Goal: Task Accomplishment & Management: Complete application form

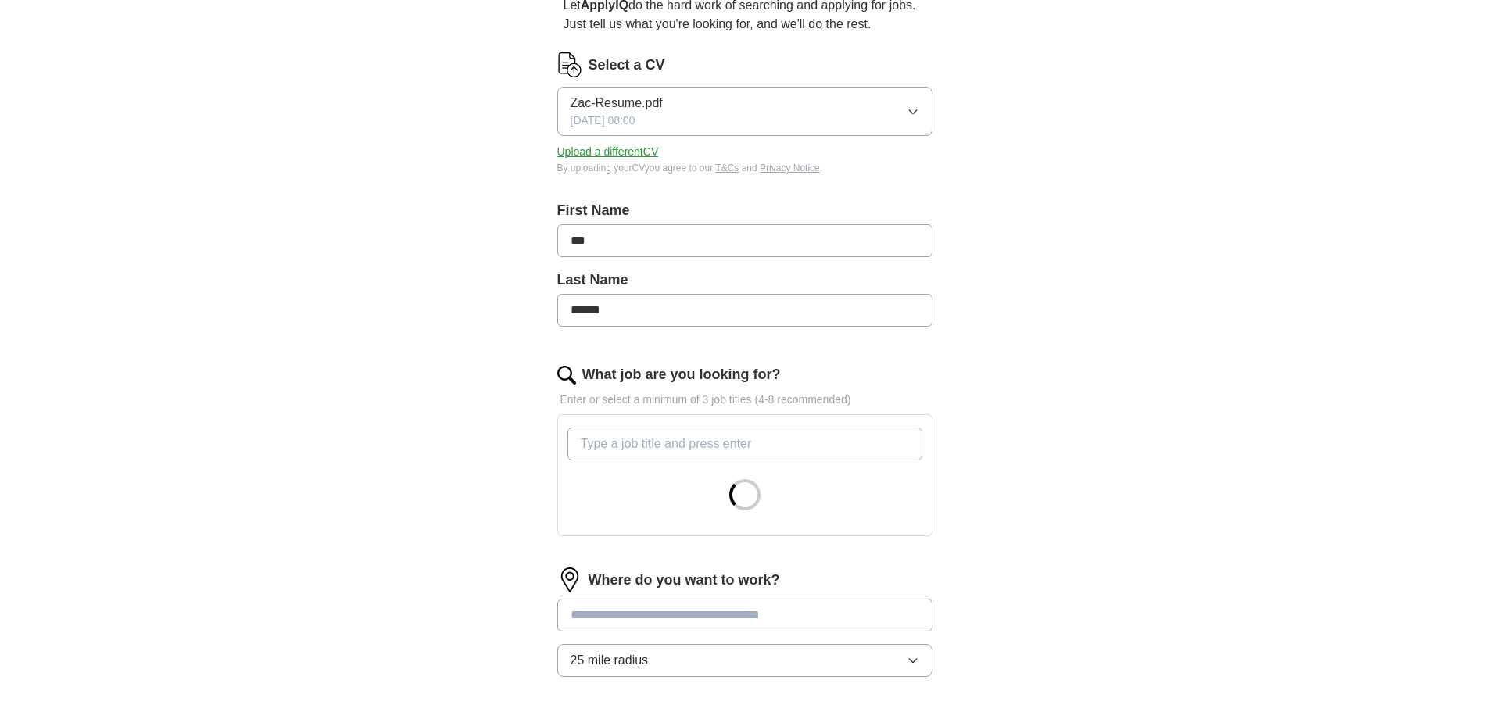
scroll to position [234, 0]
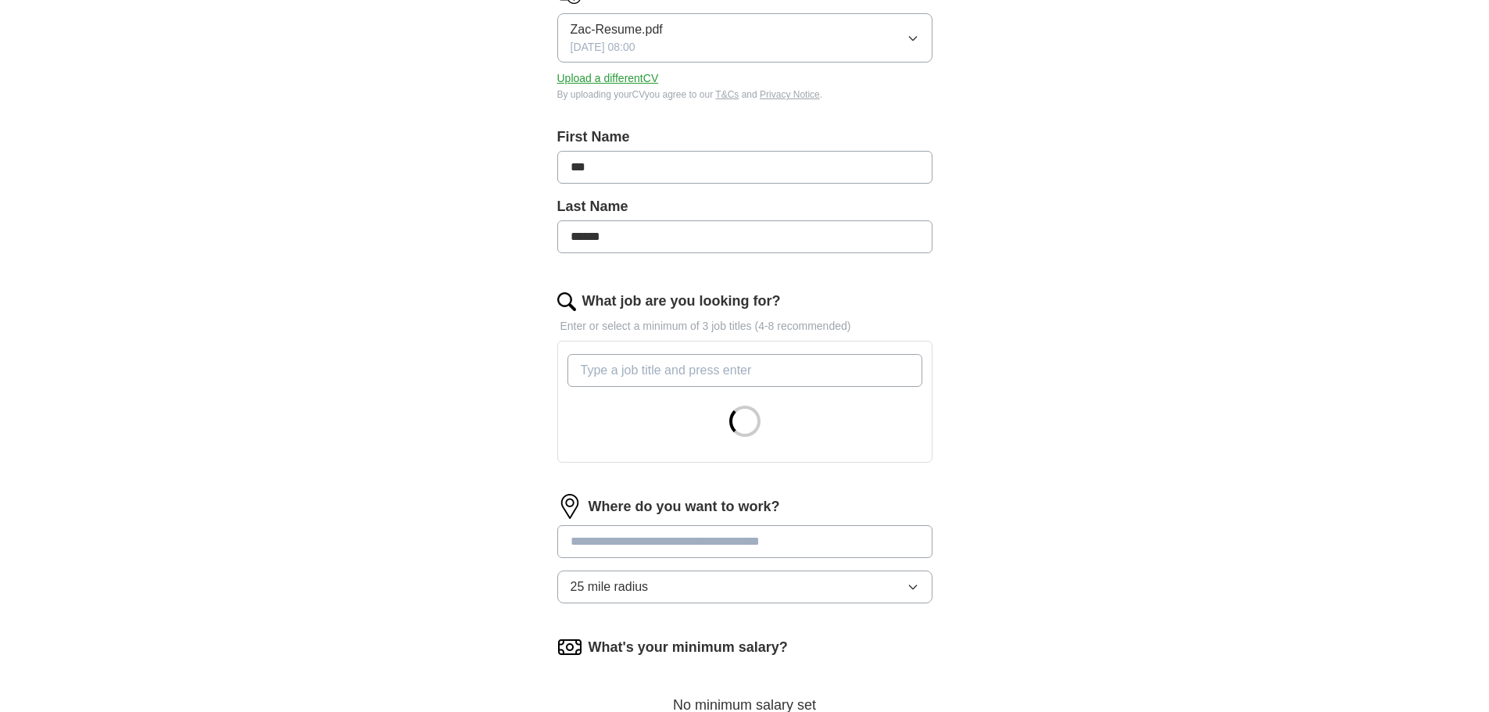
click at [681, 373] on input "What job are you looking for?" at bounding box center [744, 370] width 355 height 33
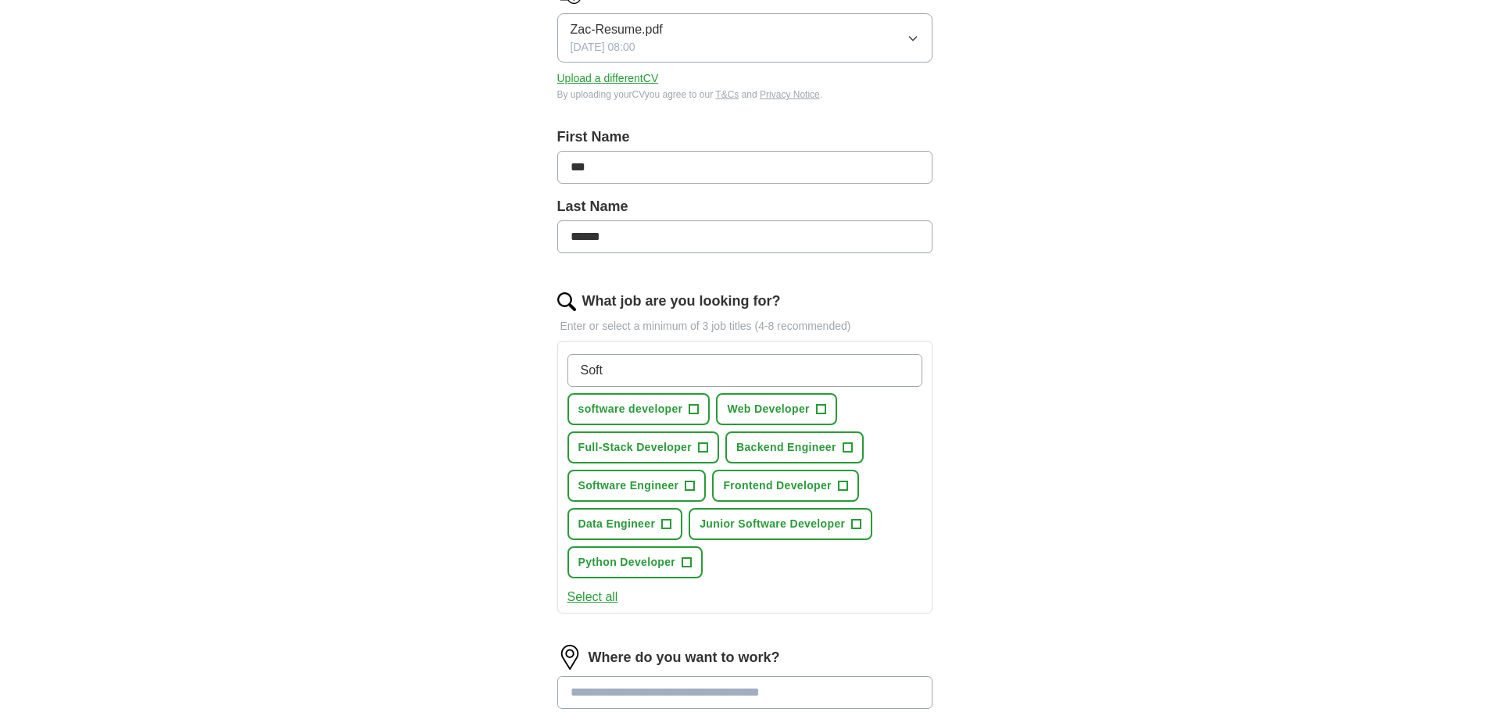
type input "Soft"
click at [685, 409] on button "software developer +" at bounding box center [638, 409] width 143 height 32
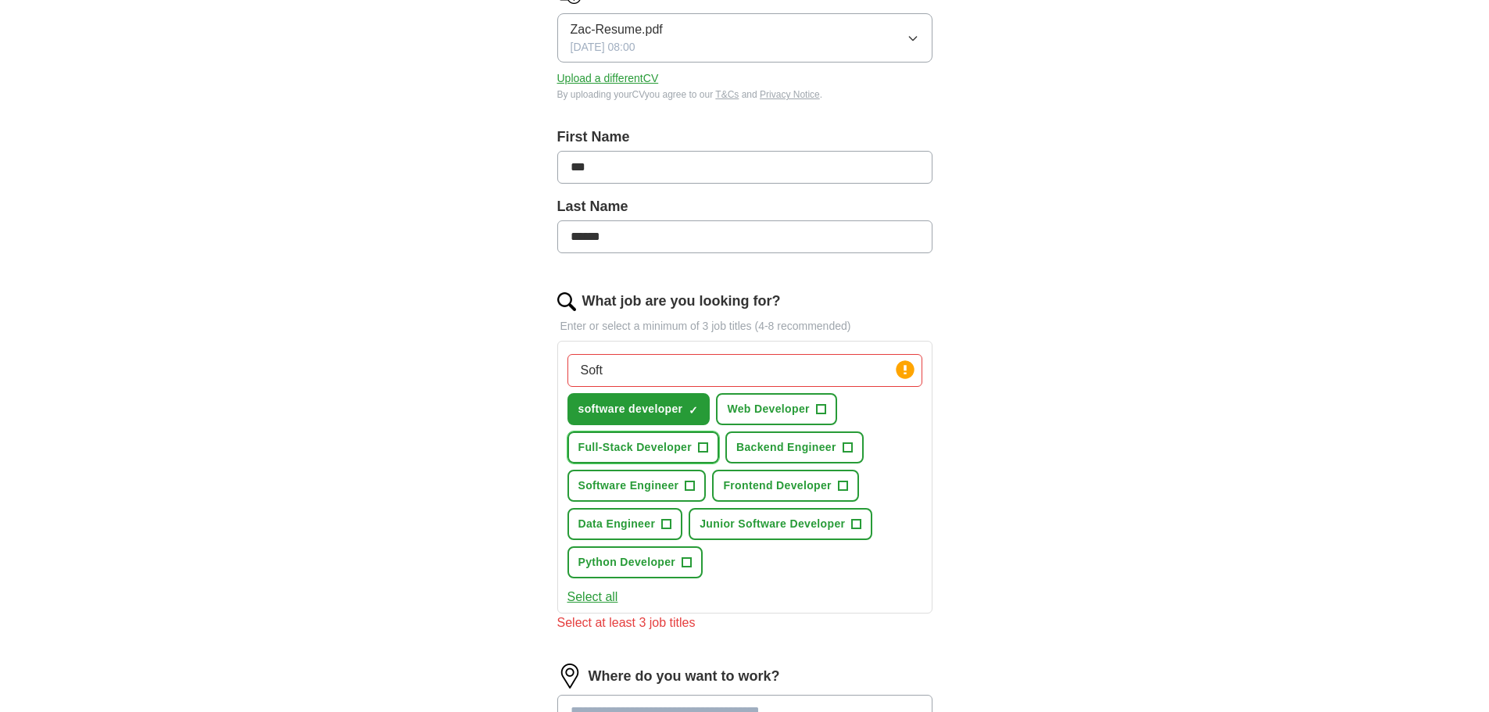
click at [695, 437] on button "Full-Stack Developer +" at bounding box center [643, 447] width 152 height 32
click at [788, 446] on span "Backend Engineer" at bounding box center [786, 447] width 100 height 16
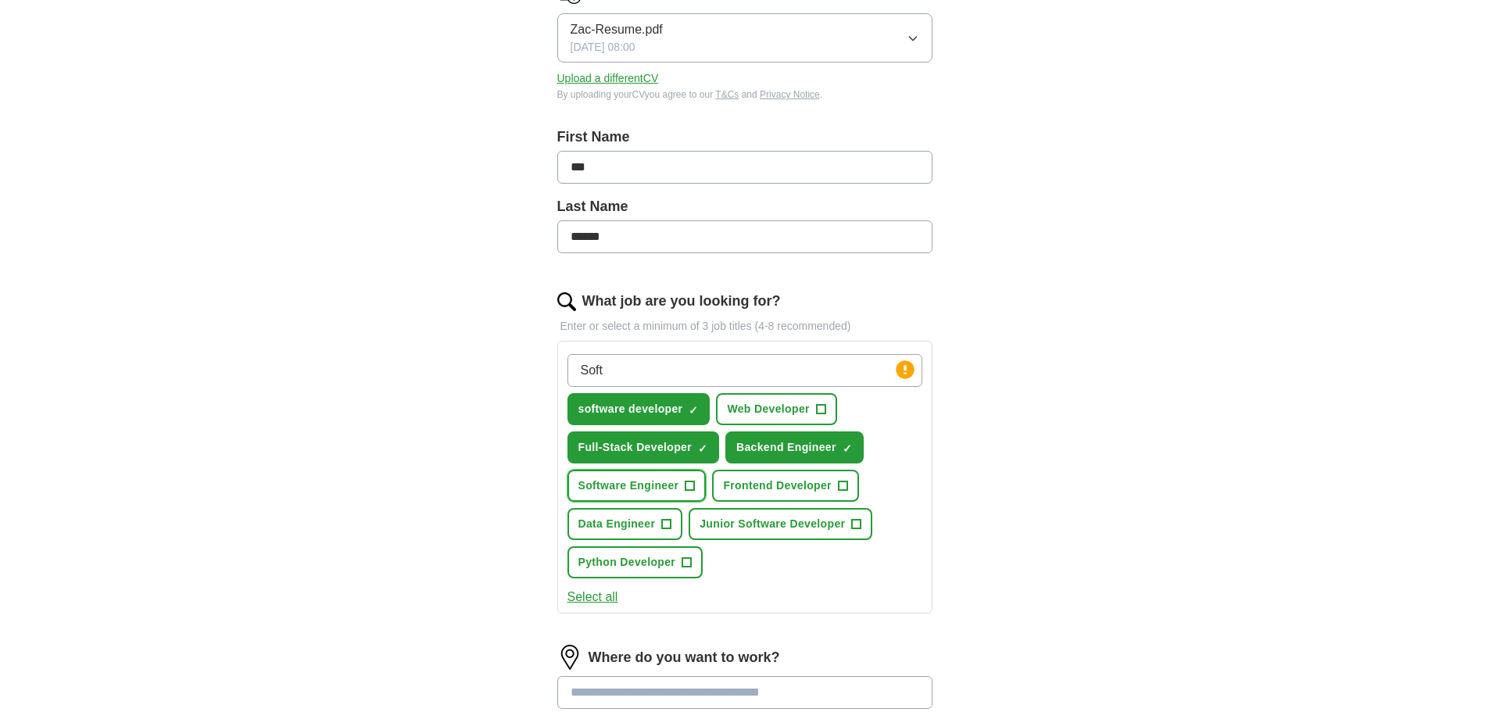
click at [674, 489] on span "Software Engineer" at bounding box center [628, 485] width 101 height 16
click at [763, 411] on span "Web Developer" at bounding box center [768, 409] width 82 height 16
click at [744, 470] on button "Frontend Developer +" at bounding box center [785, 486] width 147 height 32
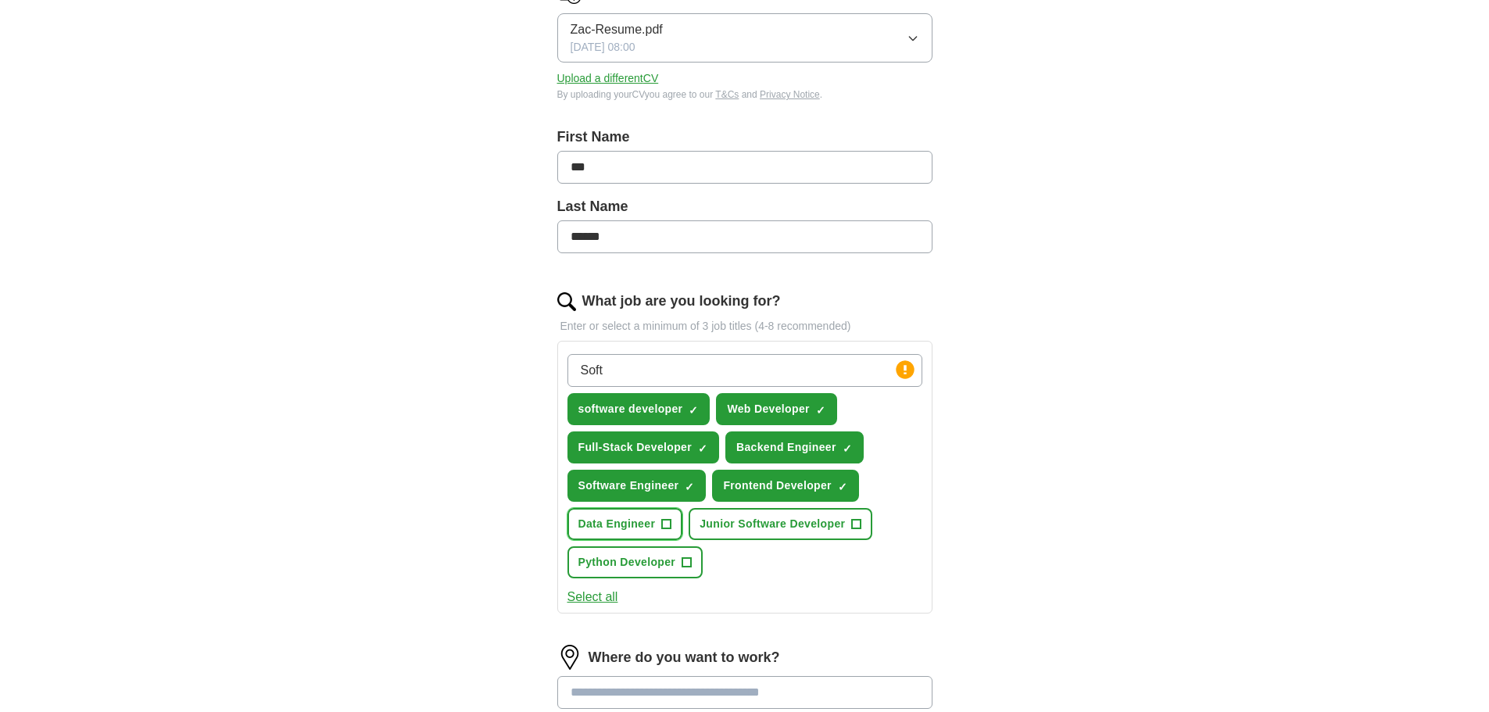
click at [643, 521] on span "Data Engineer" at bounding box center [616, 524] width 77 height 16
click at [716, 527] on span "Junior Software Developer" at bounding box center [771, 524] width 145 height 16
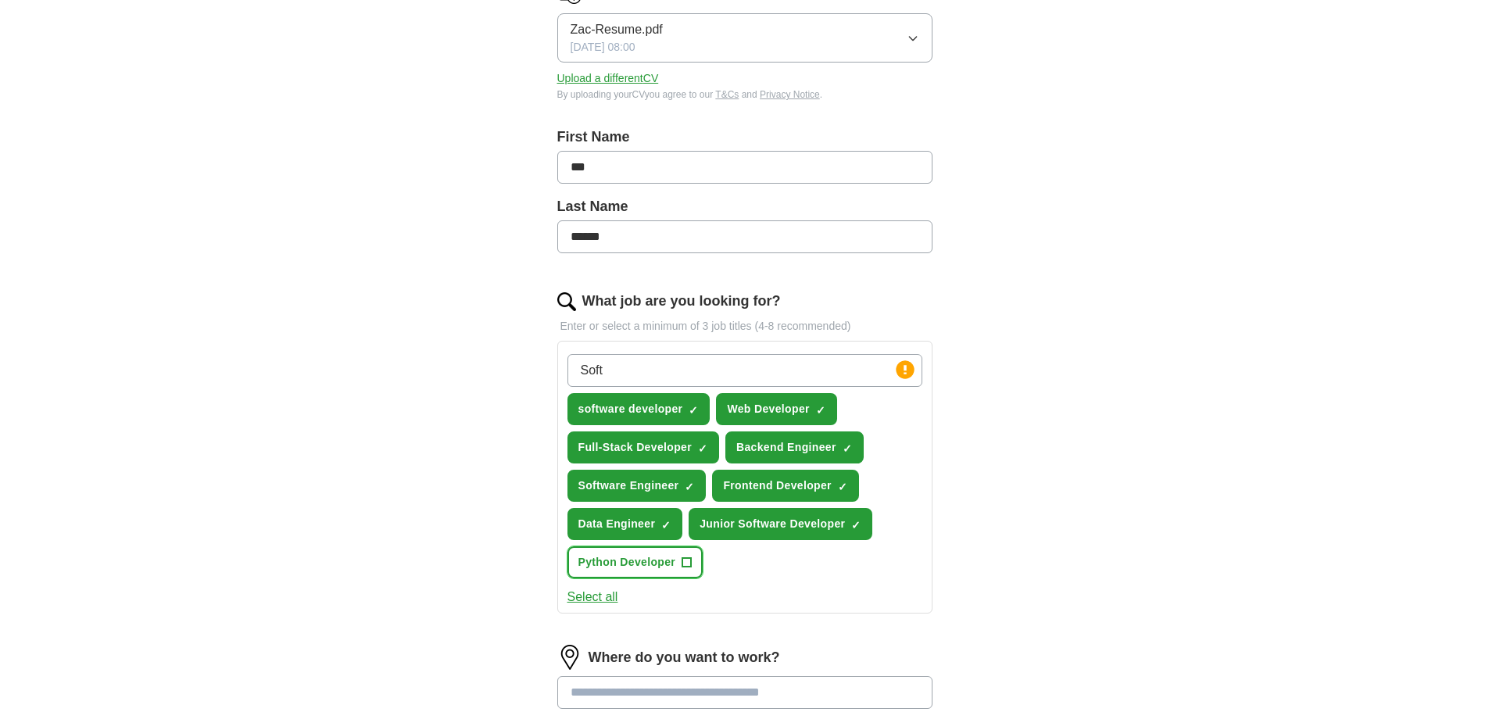
click at [679, 557] on button "Python Developer +" at bounding box center [635, 562] width 136 height 32
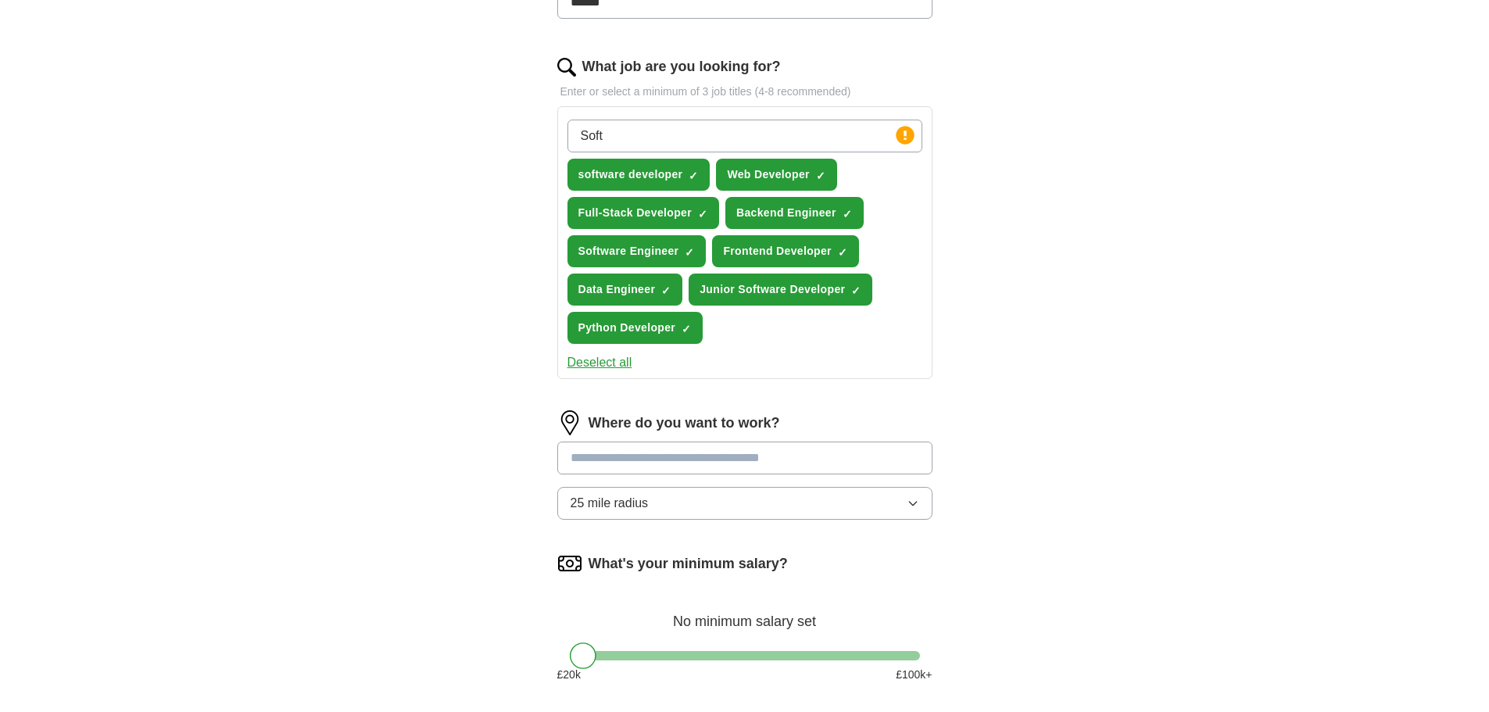
click at [713, 446] on input at bounding box center [744, 457] width 375 height 33
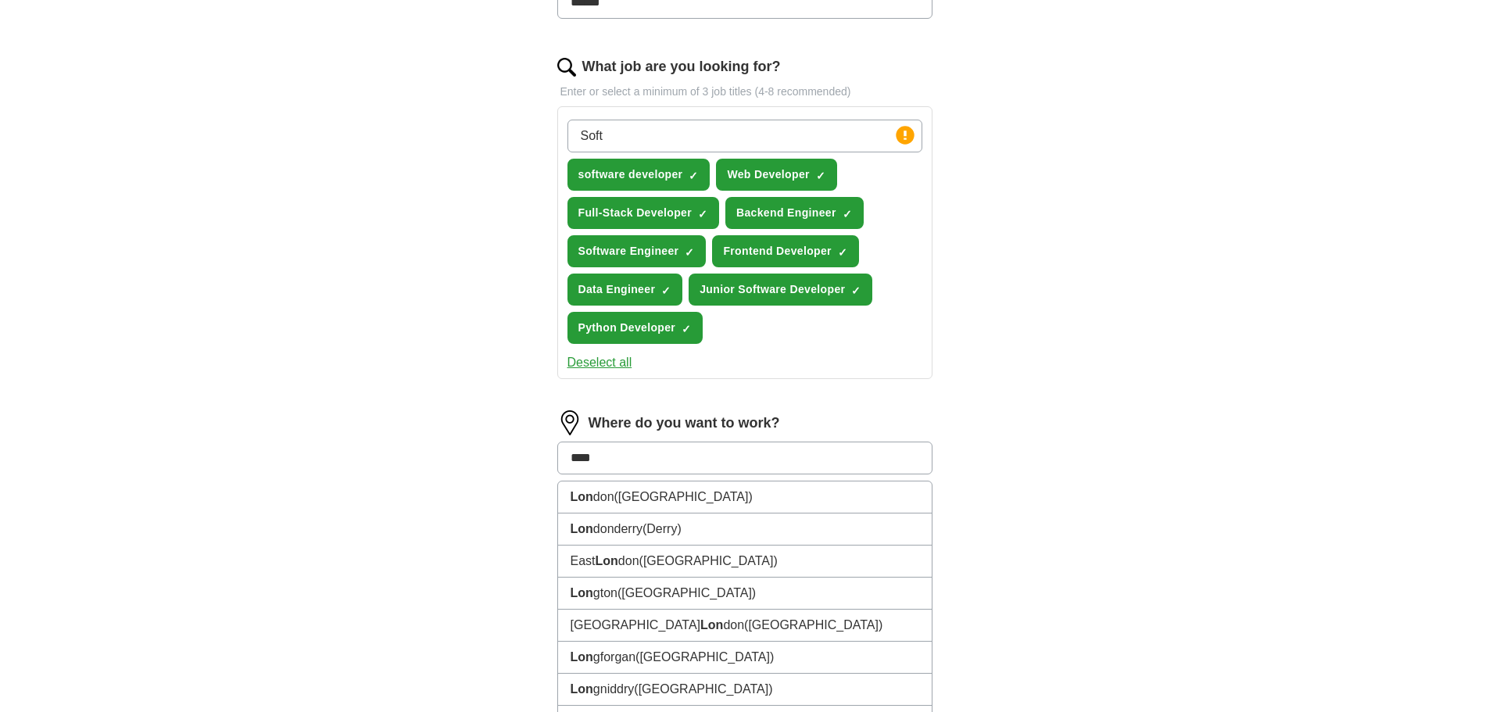
type input "*****"
click at [649, 498] on li "Londo n ([GEOGRAPHIC_DATA])" at bounding box center [745, 497] width 374 height 32
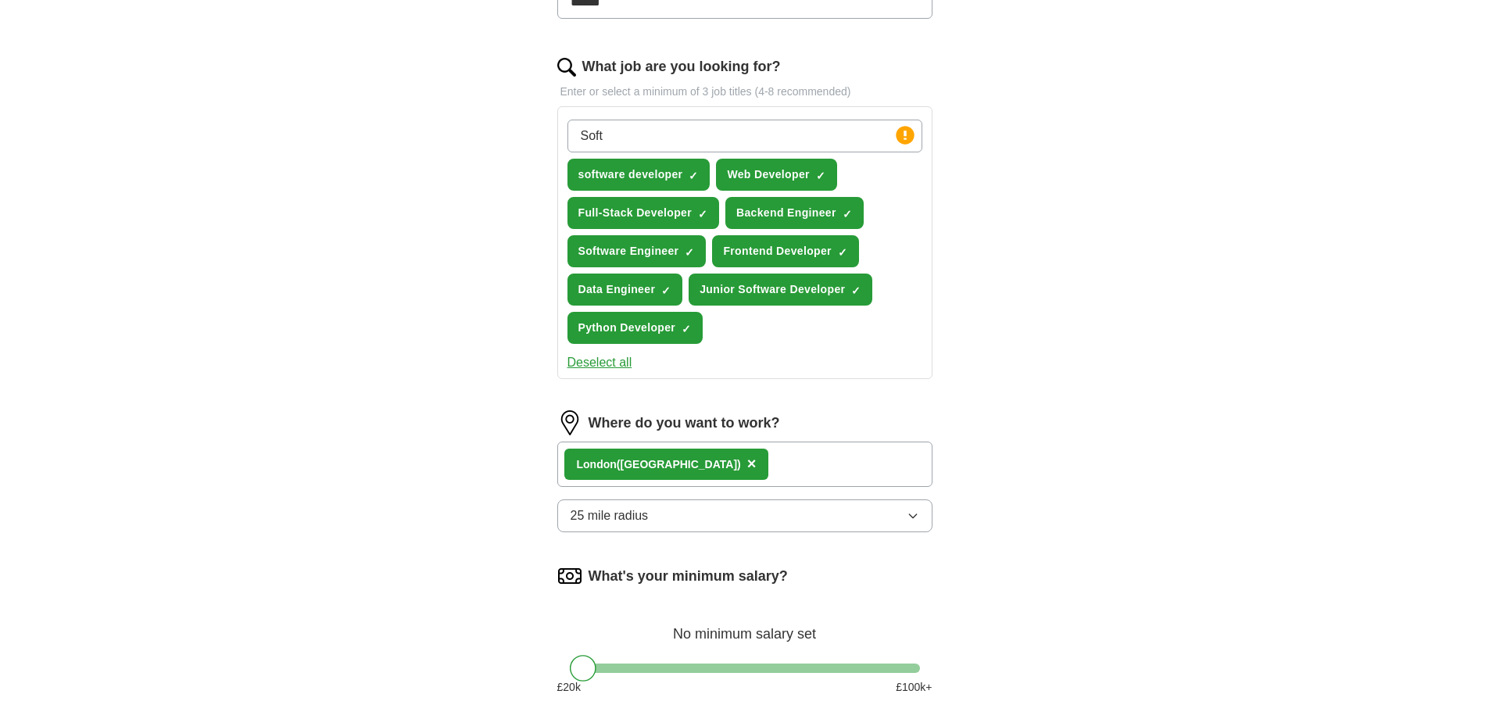
click at [706, 459] on div "Londo n ([GEOGRAPHIC_DATA]) ×" at bounding box center [744, 463] width 375 height 45
click at [747, 457] on span "×" at bounding box center [751, 463] width 9 height 17
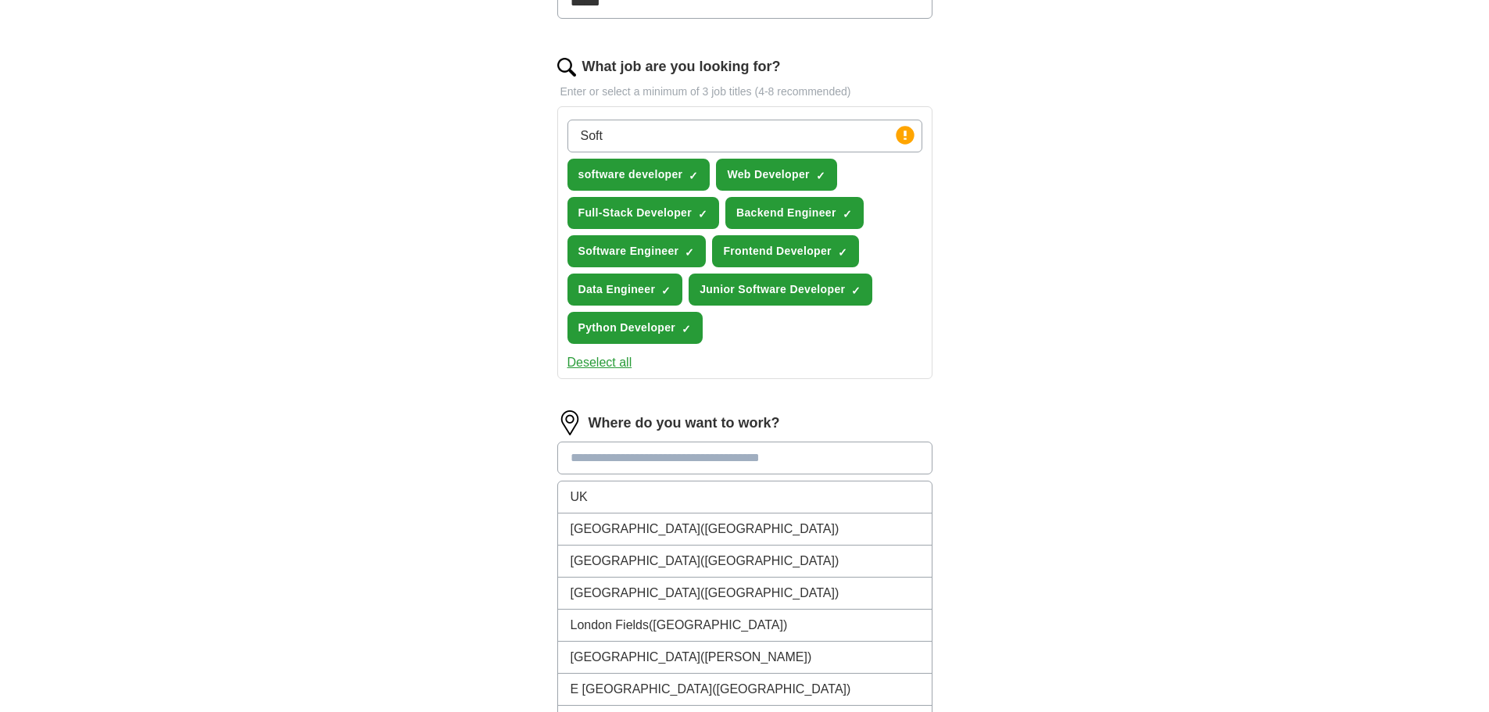
click at [659, 458] on input at bounding box center [744, 457] width 375 height 33
click at [628, 498] on li "UK" at bounding box center [745, 497] width 374 height 32
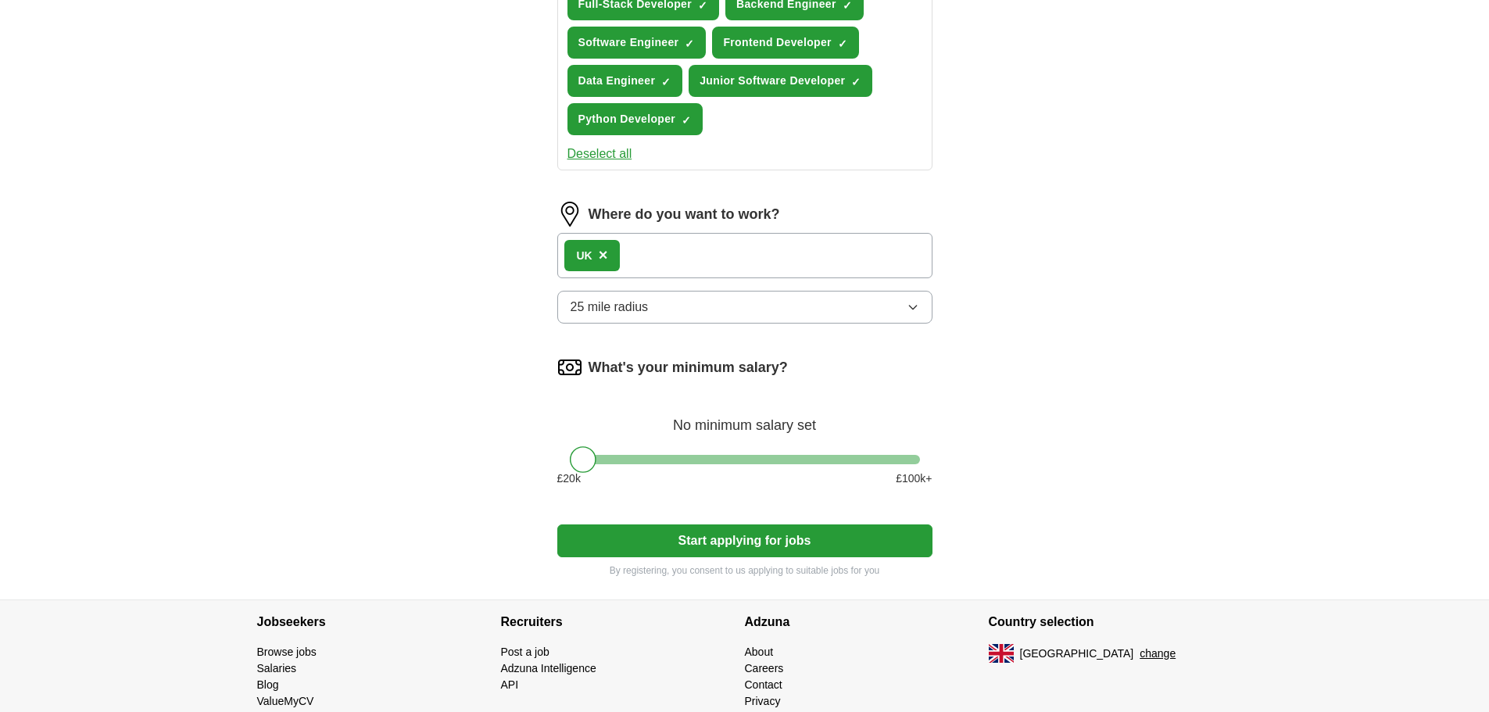
scroll to position [739, 0]
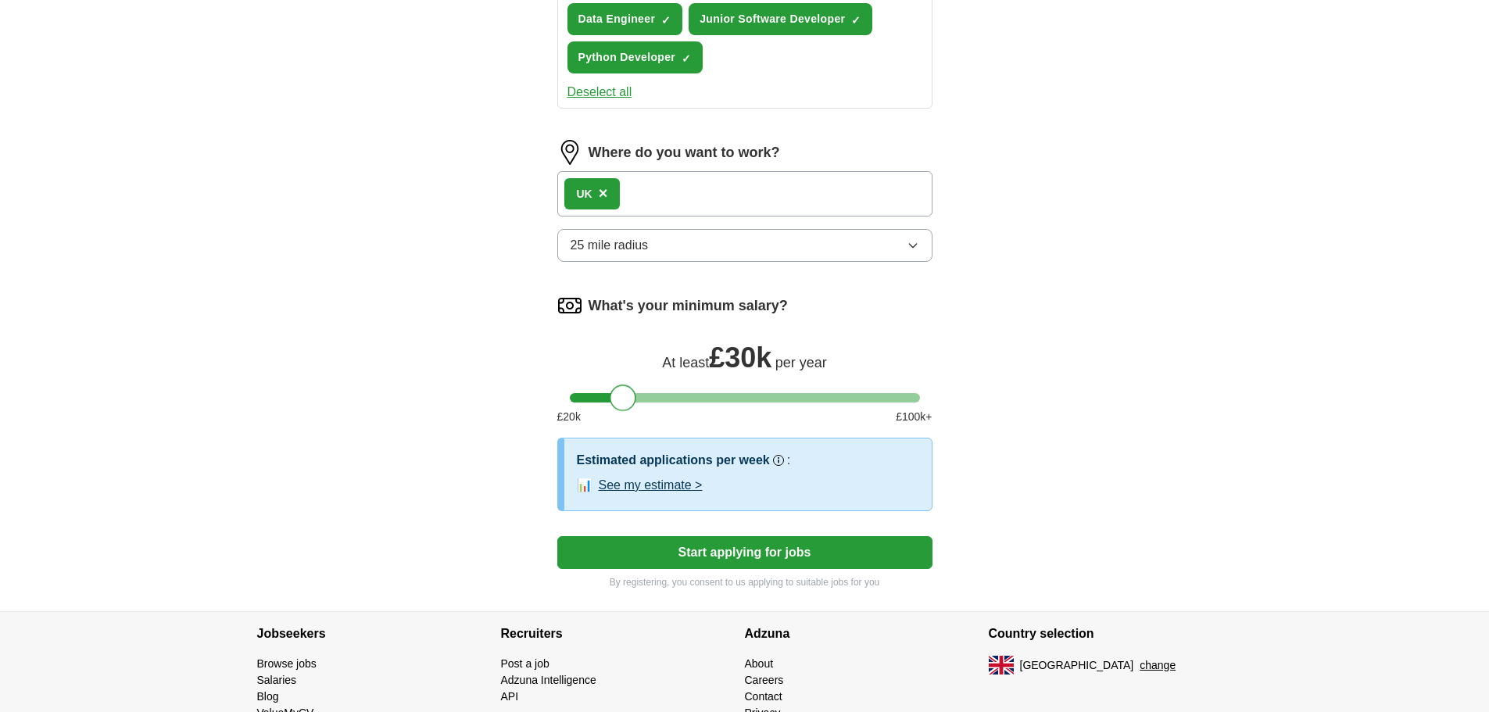
drag, startPoint x: 577, startPoint y: 407, endPoint x: 620, endPoint y: 407, distance: 42.2
click at [620, 407] on div at bounding box center [622, 397] width 27 height 27
click at [660, 555] on button "Start applying for jobs" at bounding box center [744, 552] width 375 height 33
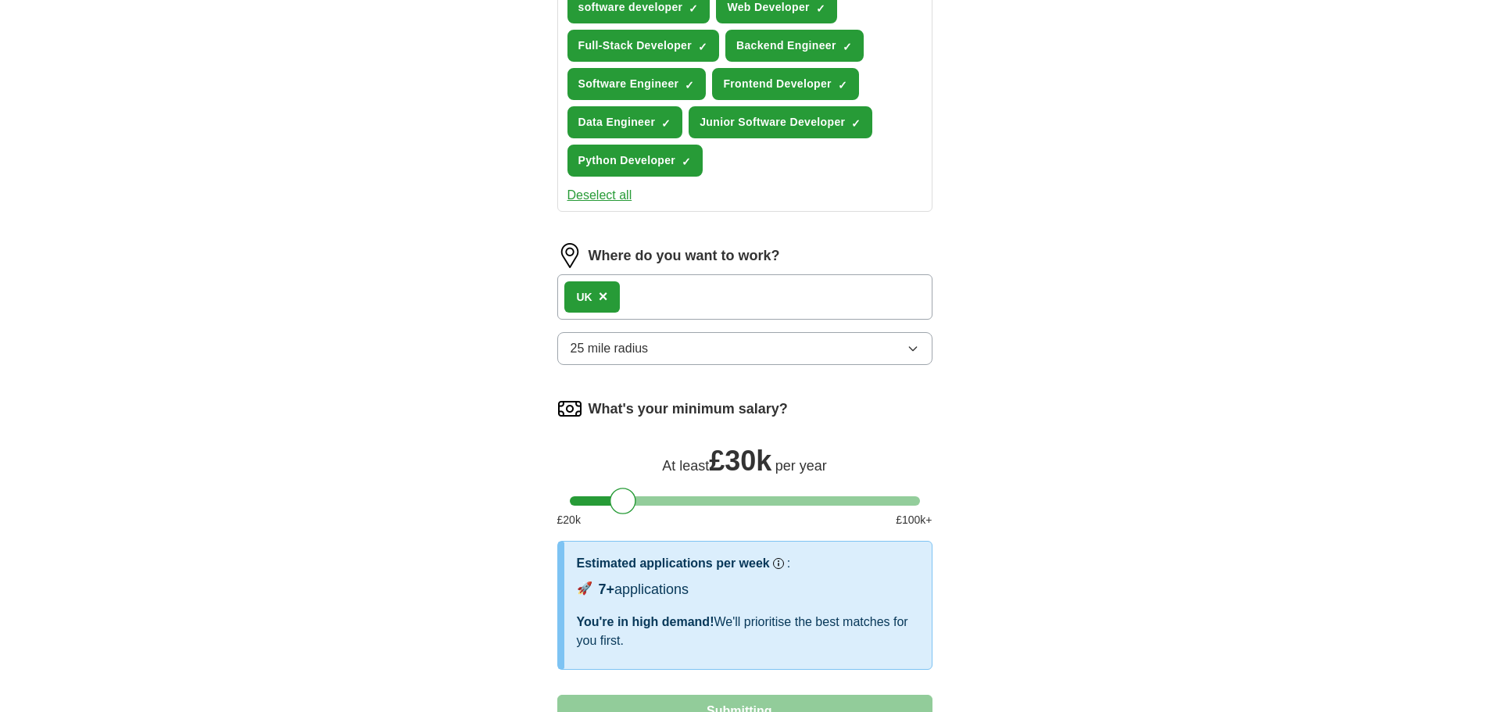
select select "**"
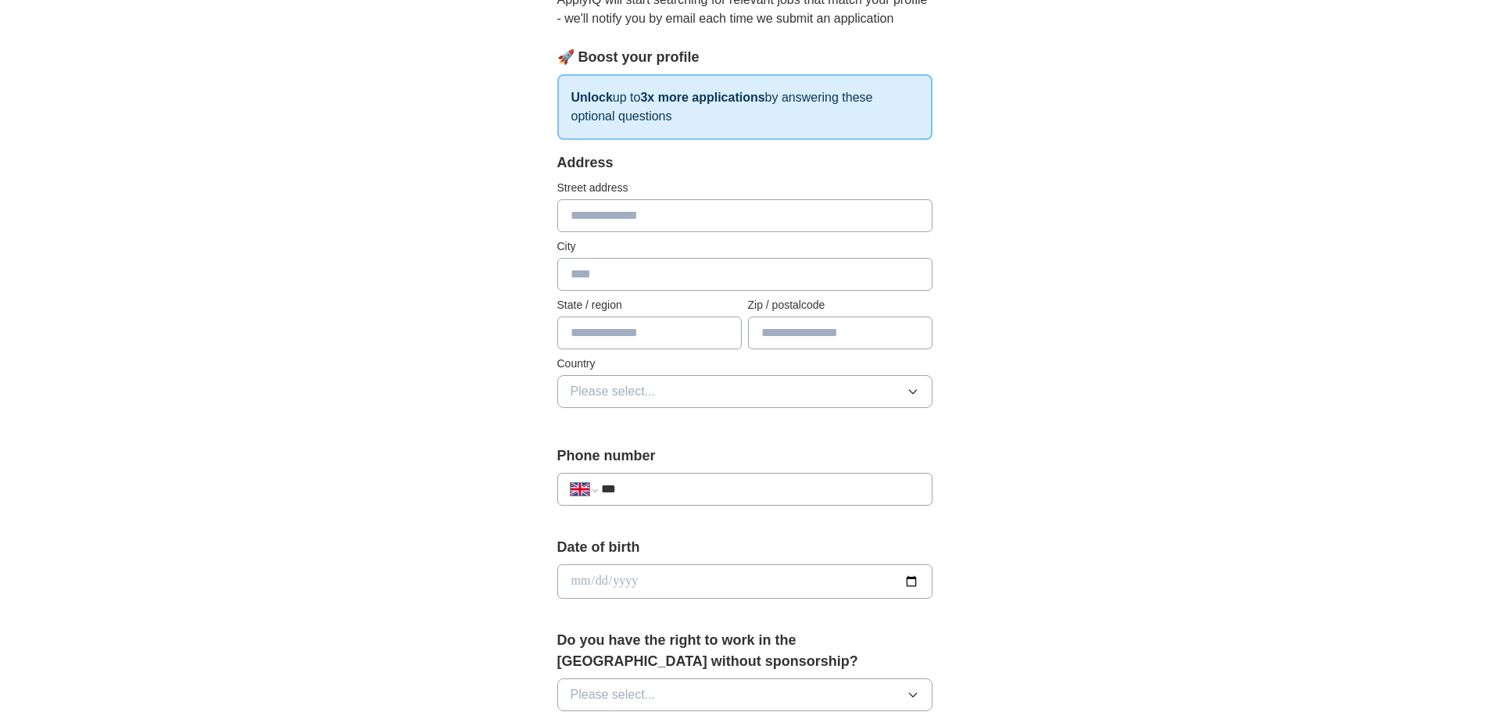
scroll to position [0, 0]
